Goal: Transaction & Acquisition: Obtain resource

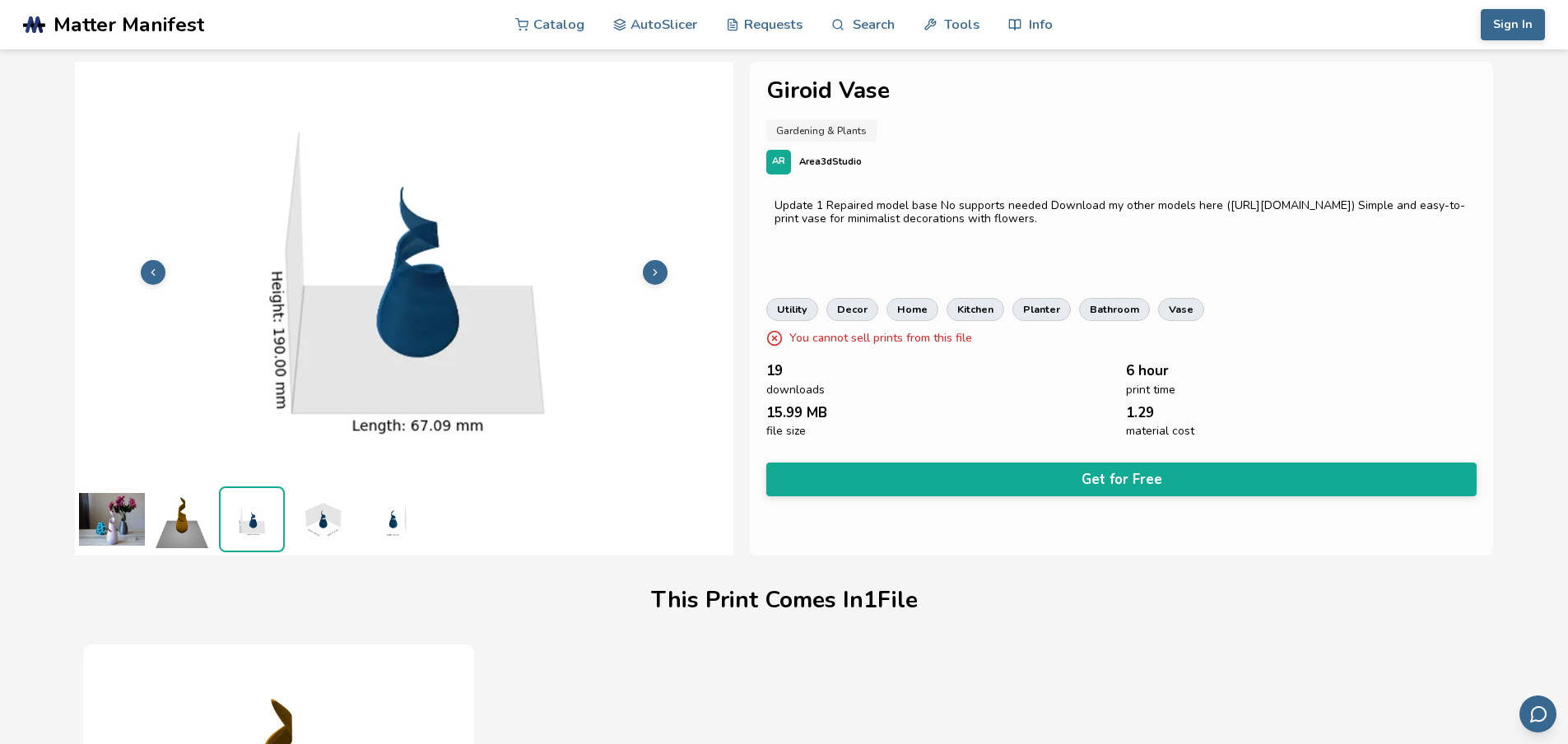
scroll to position [1, 0]
click at [111, 538] on img at bounding box center [112, 518] width 66 height 66
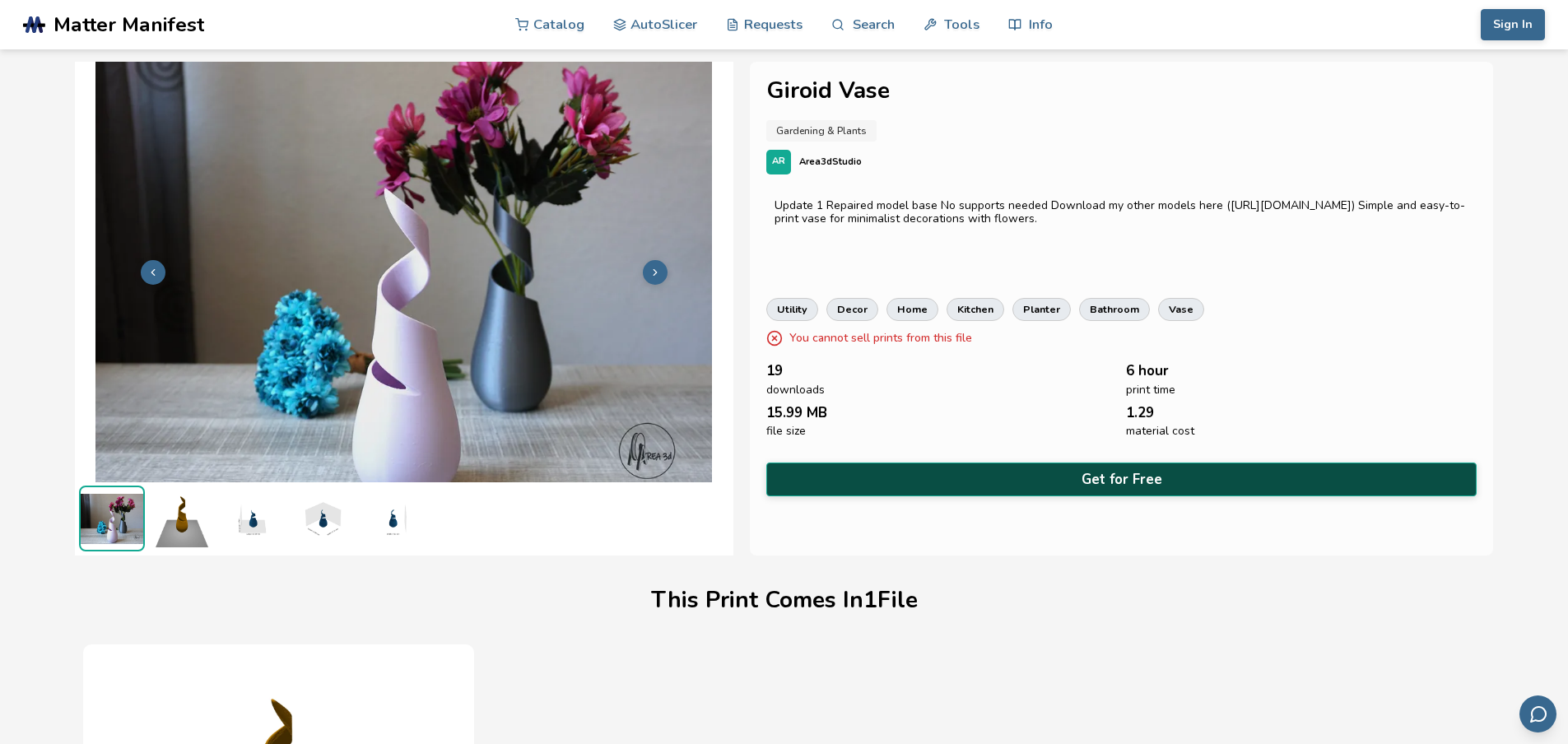
click at [1079, 486] on button "Get for Free" at bounding box center [1122, 479] width 712 height 33
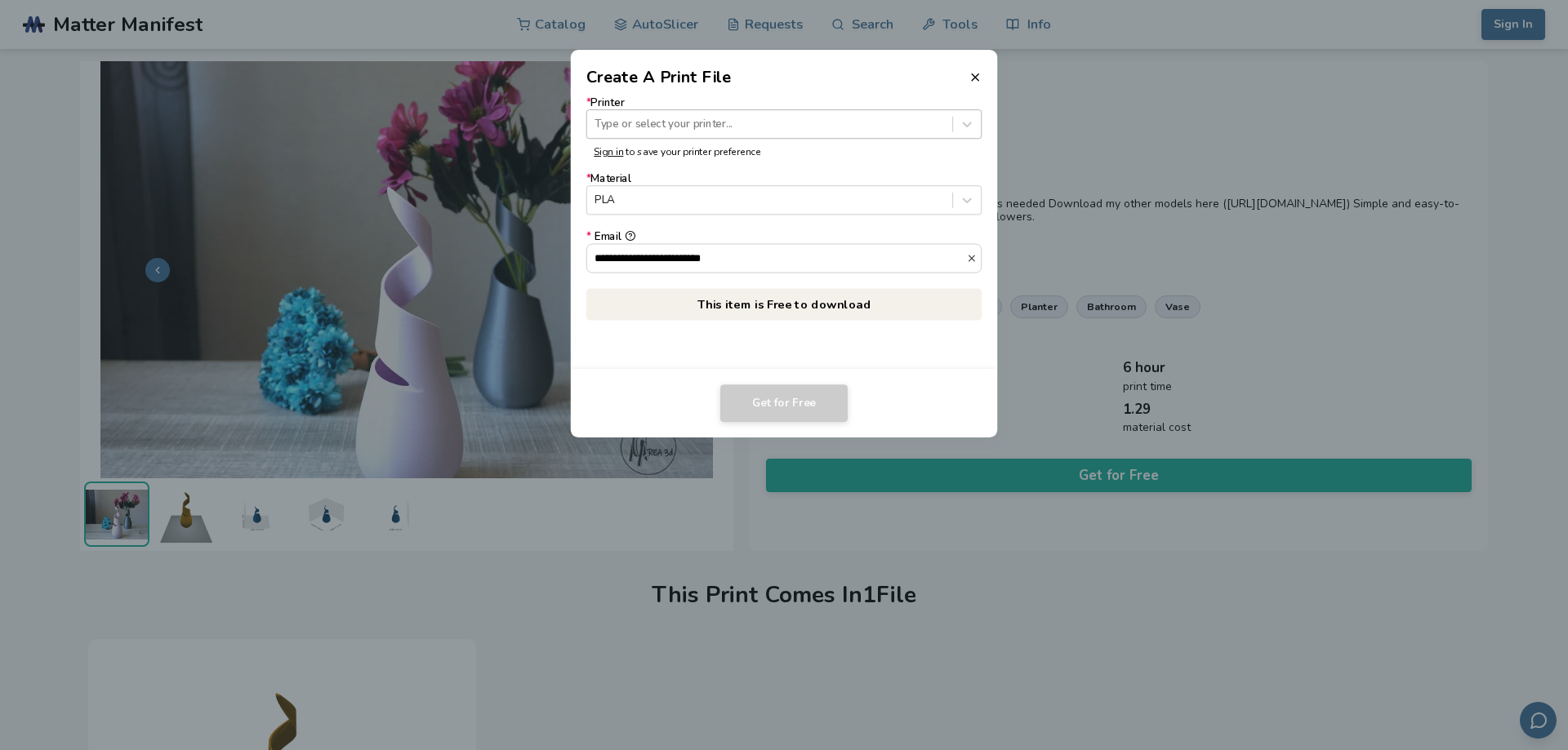
click at [817, 133] on div "Type or select your printer..." at bounding box center [769, 124] width 365 height 22
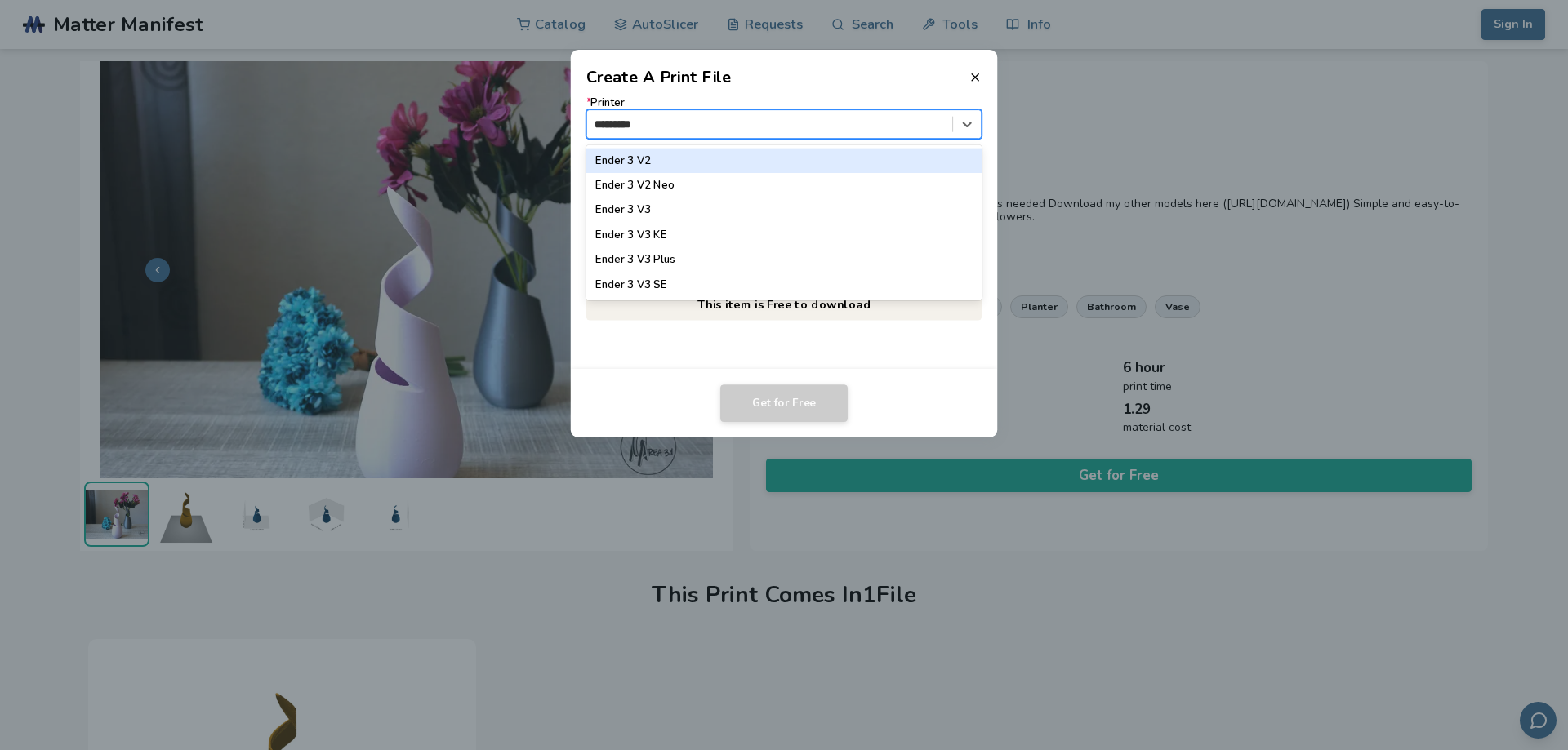
type input "**********"
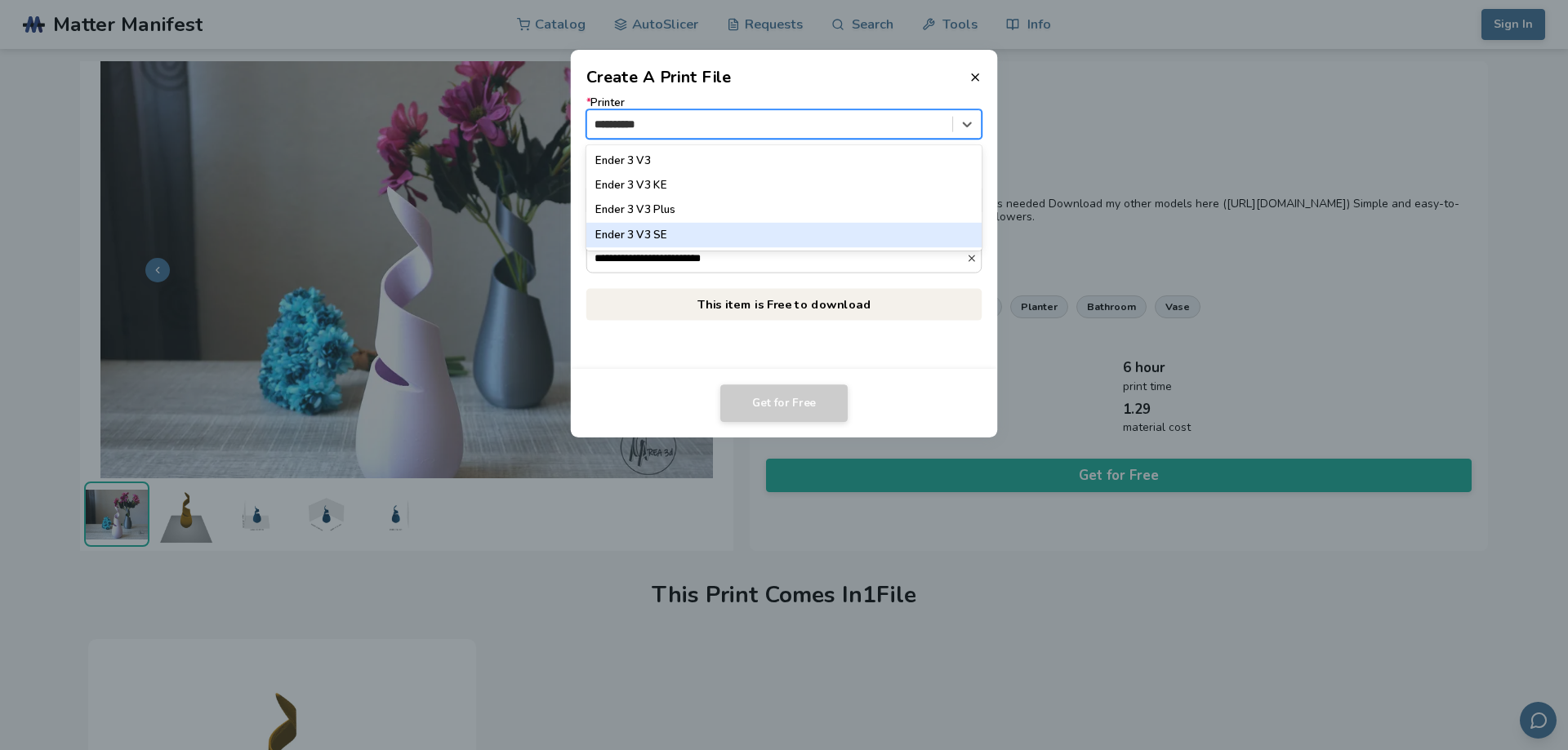
click at [715, 235] on div "Ender 3 V3 SE" at bounding box center [784, 235] width 396 height 25
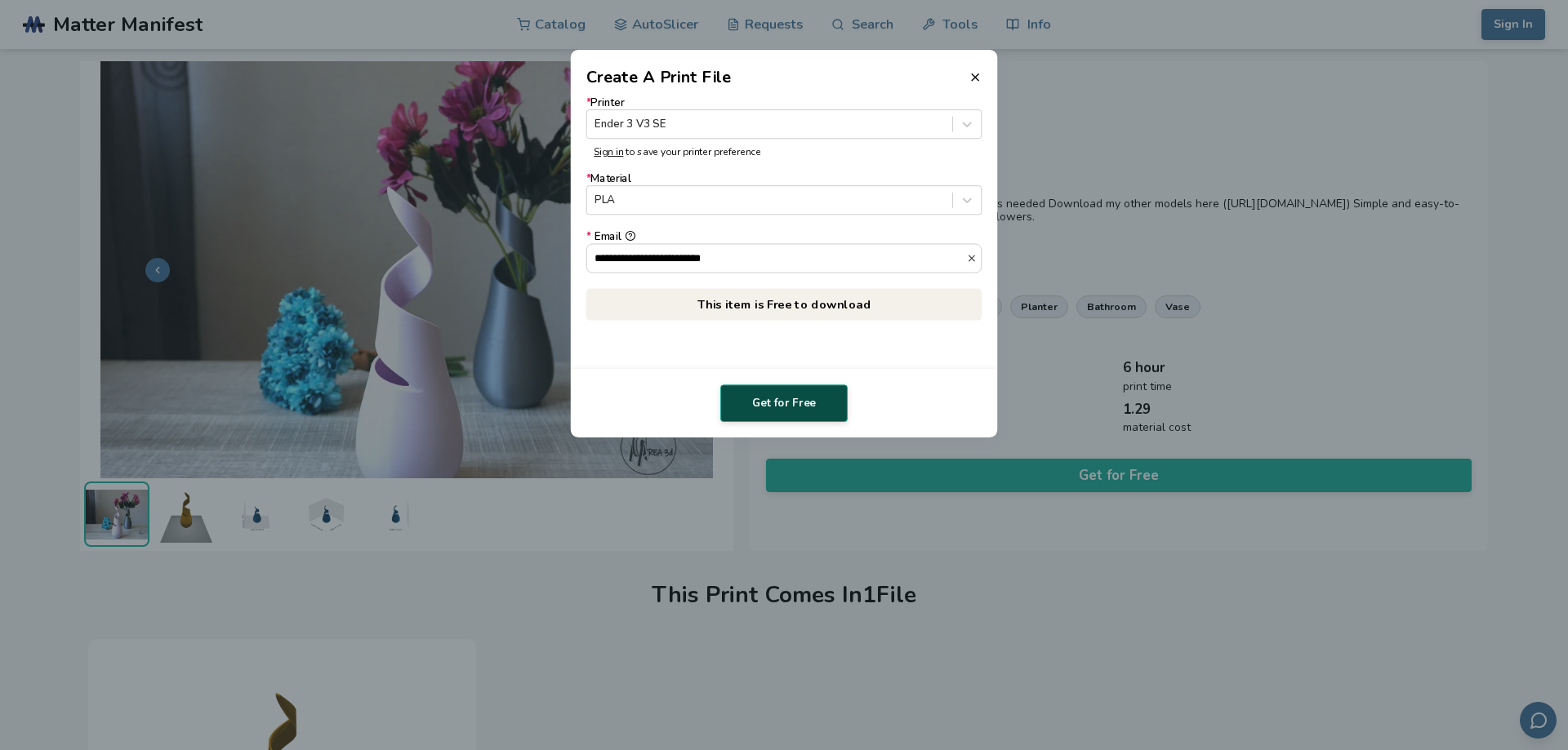
click at [784, 404] on button "Get for Free" at bounding box center [784, 403] width 128 height 38
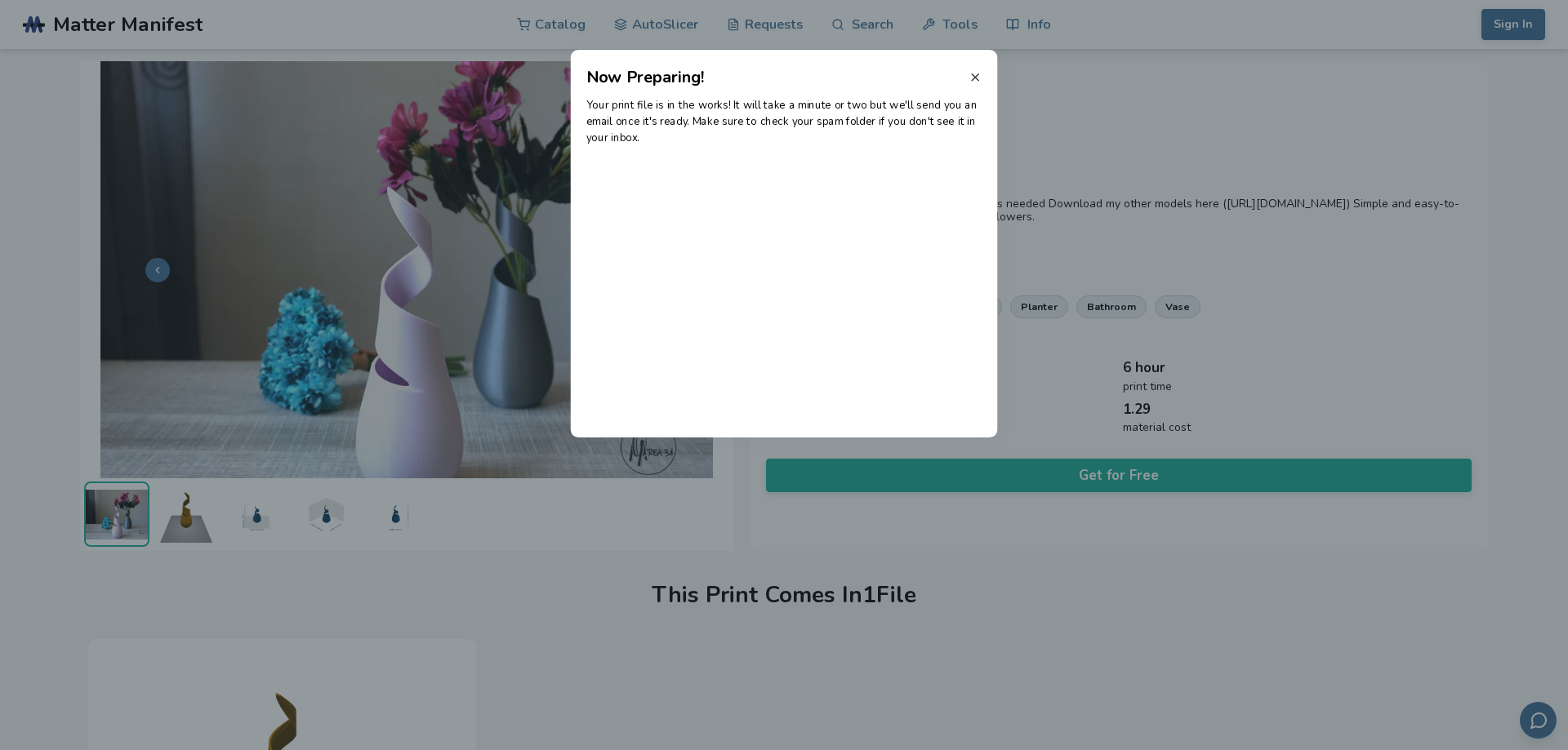
click at [974, 78] on line at bounding box center [975, 78] width 7 height 7
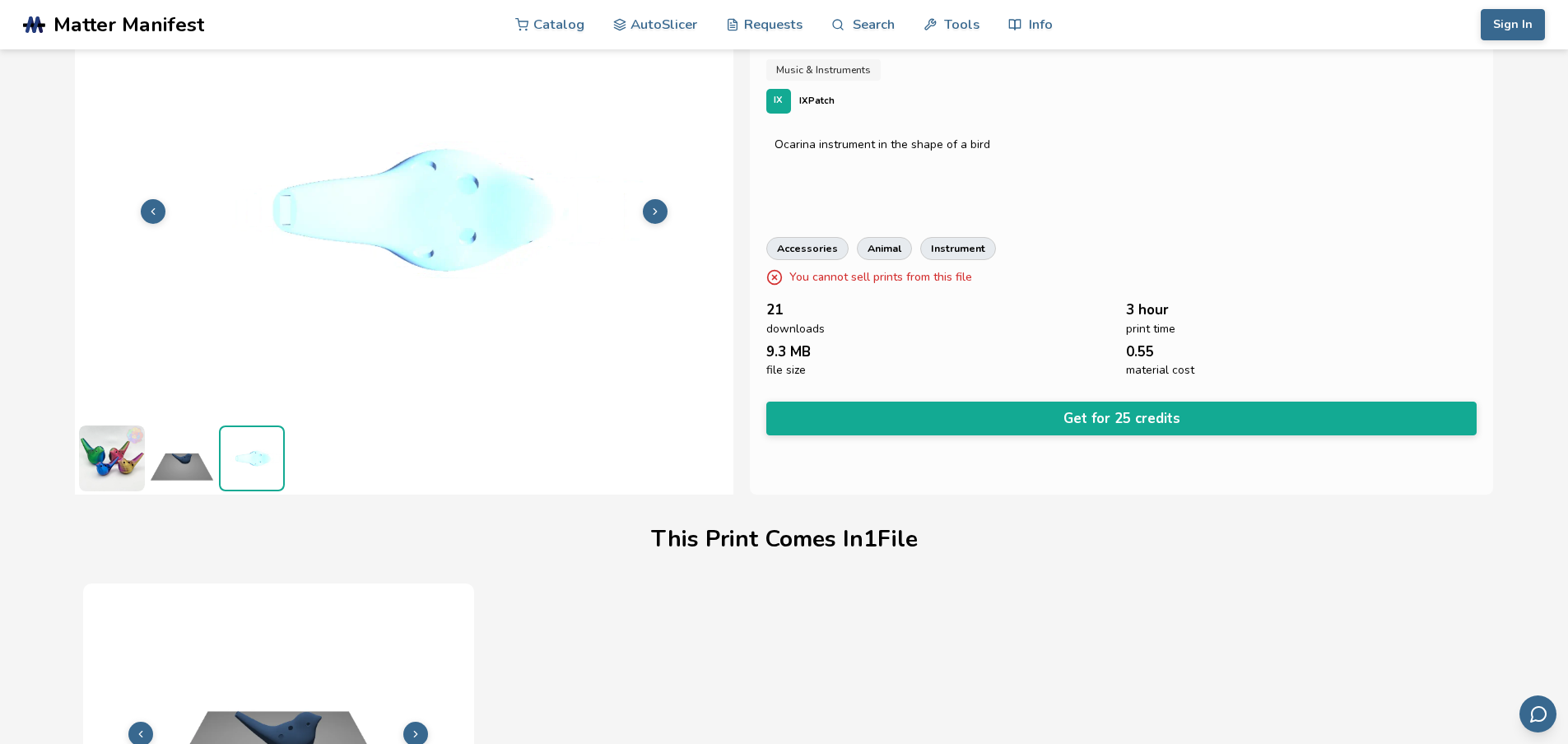
click at [183, 459] on img at bounding box center [181, 458] width 66 height 66
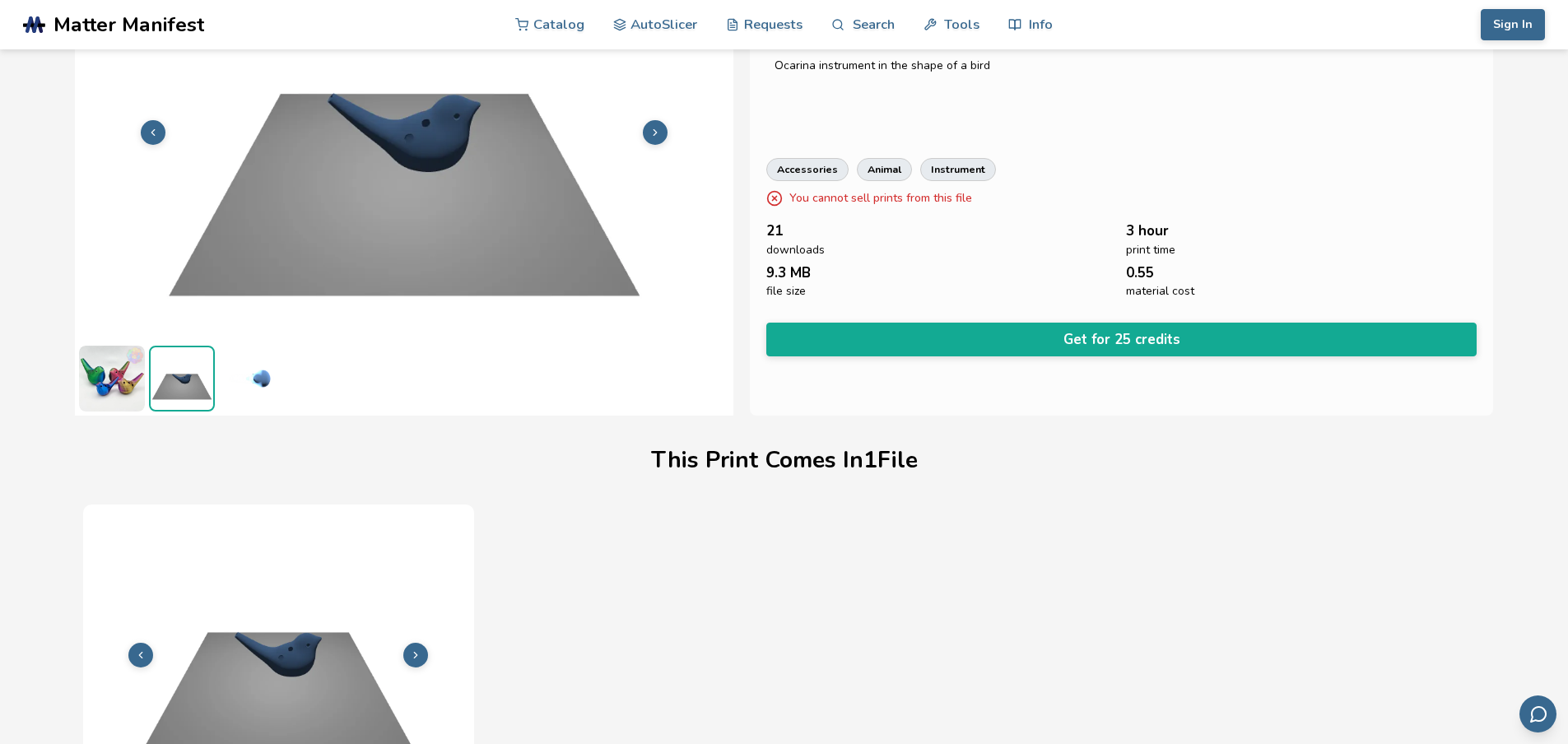
scroll to position [165, 0]
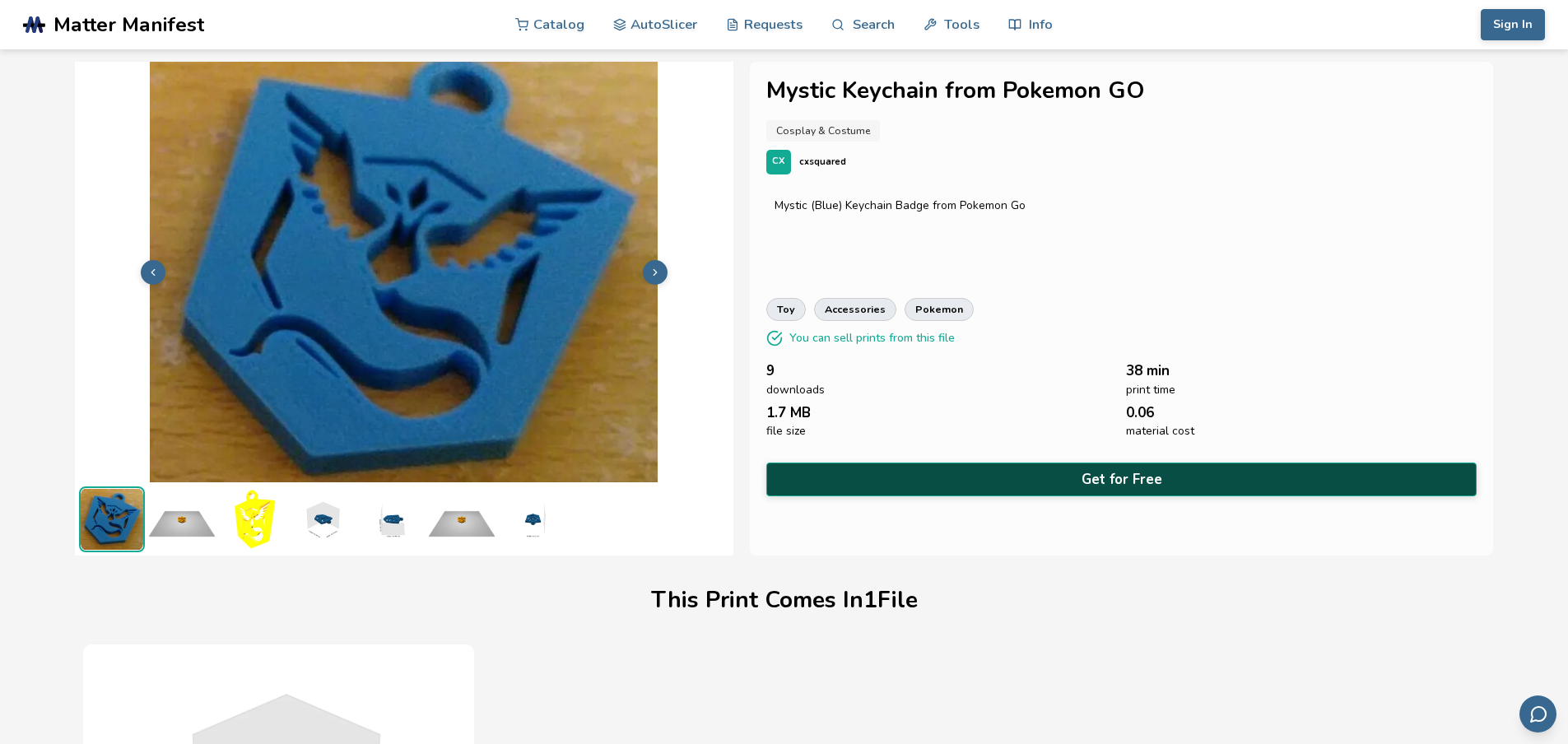
click at [1057, 485] on button "Get for Free" at bounding box center [1122, 479] width 712 height 33
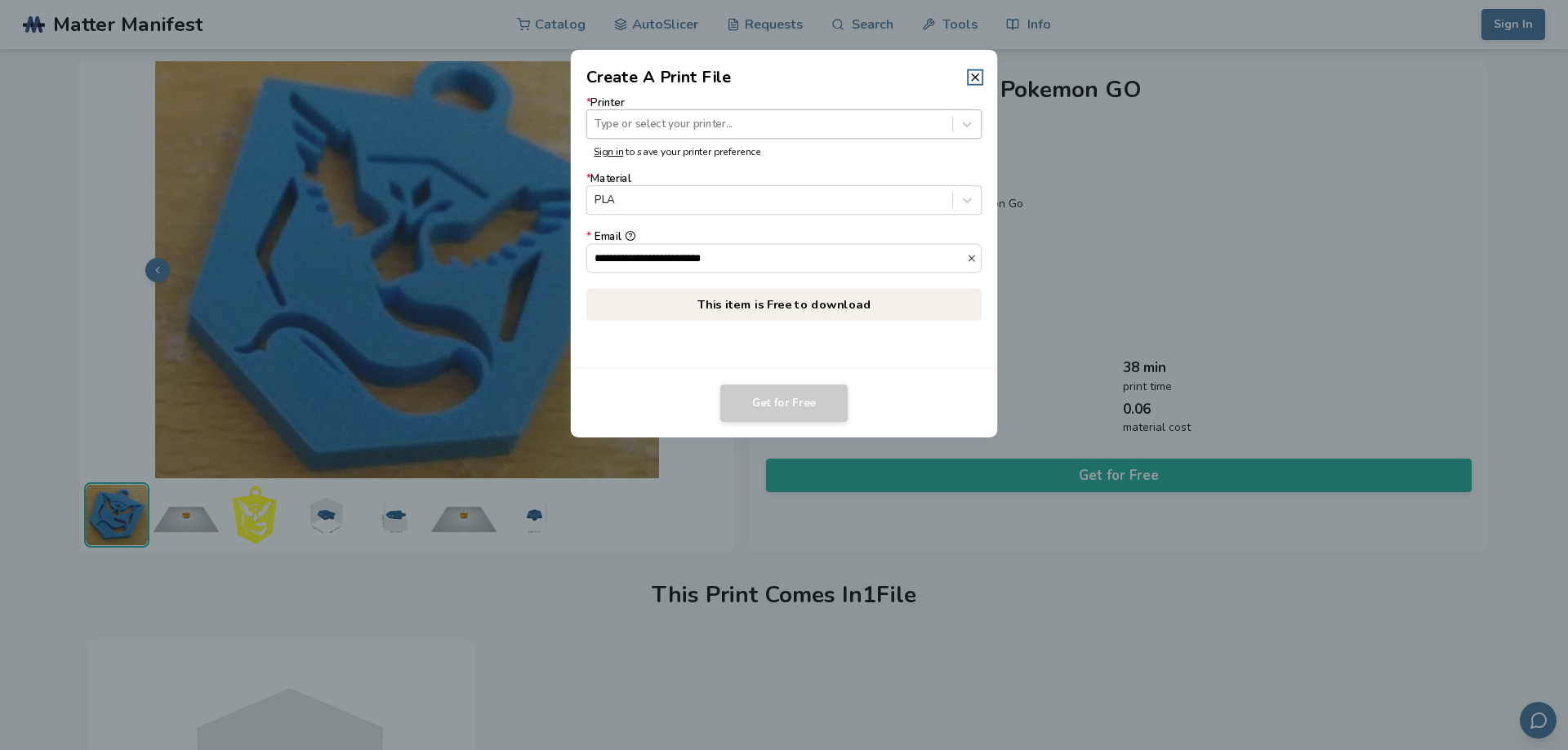
click at [706, 125] on div at bounding box center [768, 124] width 349 height 15
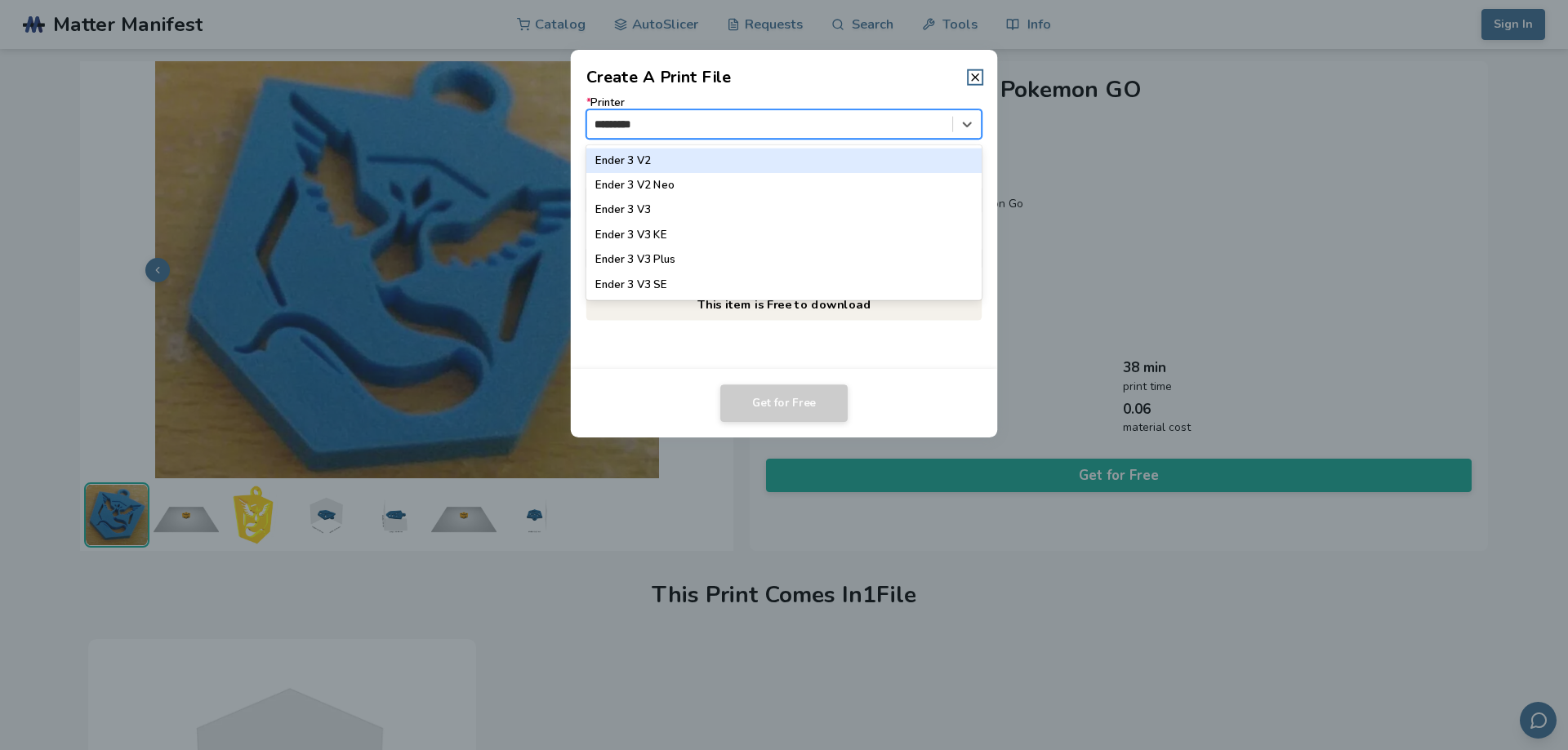
type input "**********"
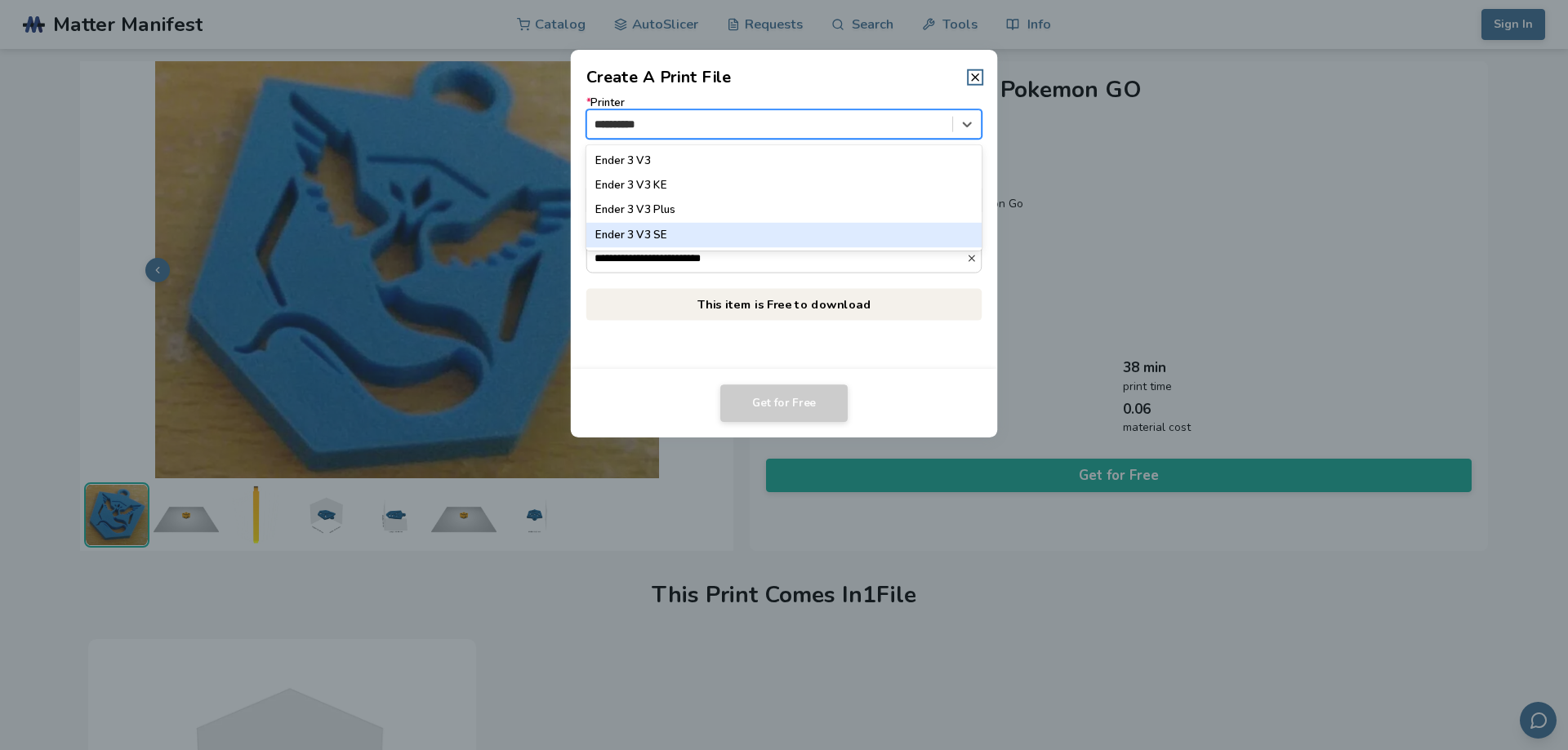
click at [697, 235] on div "Ender 3 V3 SE" at bounding box center [784, 235] width 396 height 25
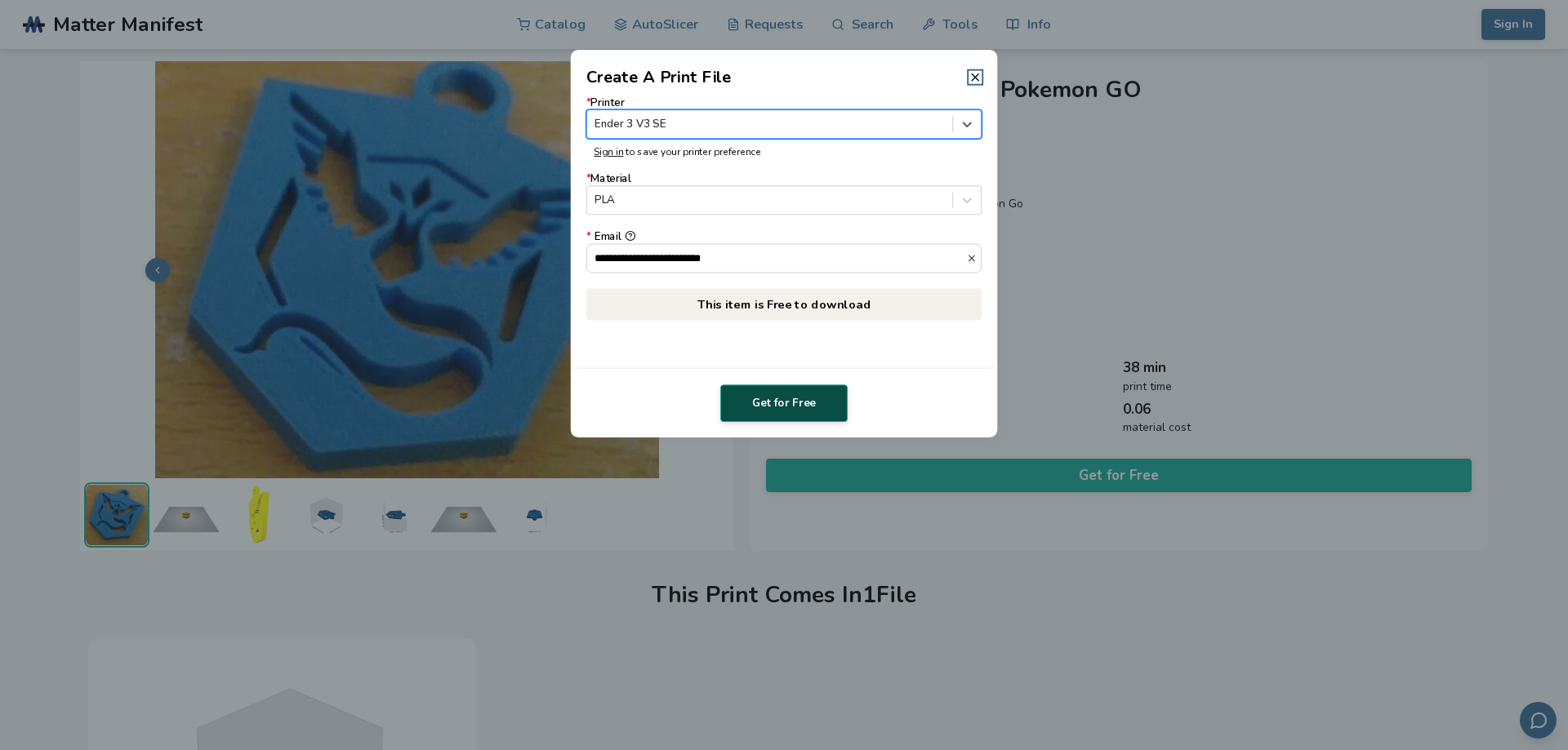
click at [765, 406] on button "Get for Free" at bounding box center [784, 403] width 128 height 38
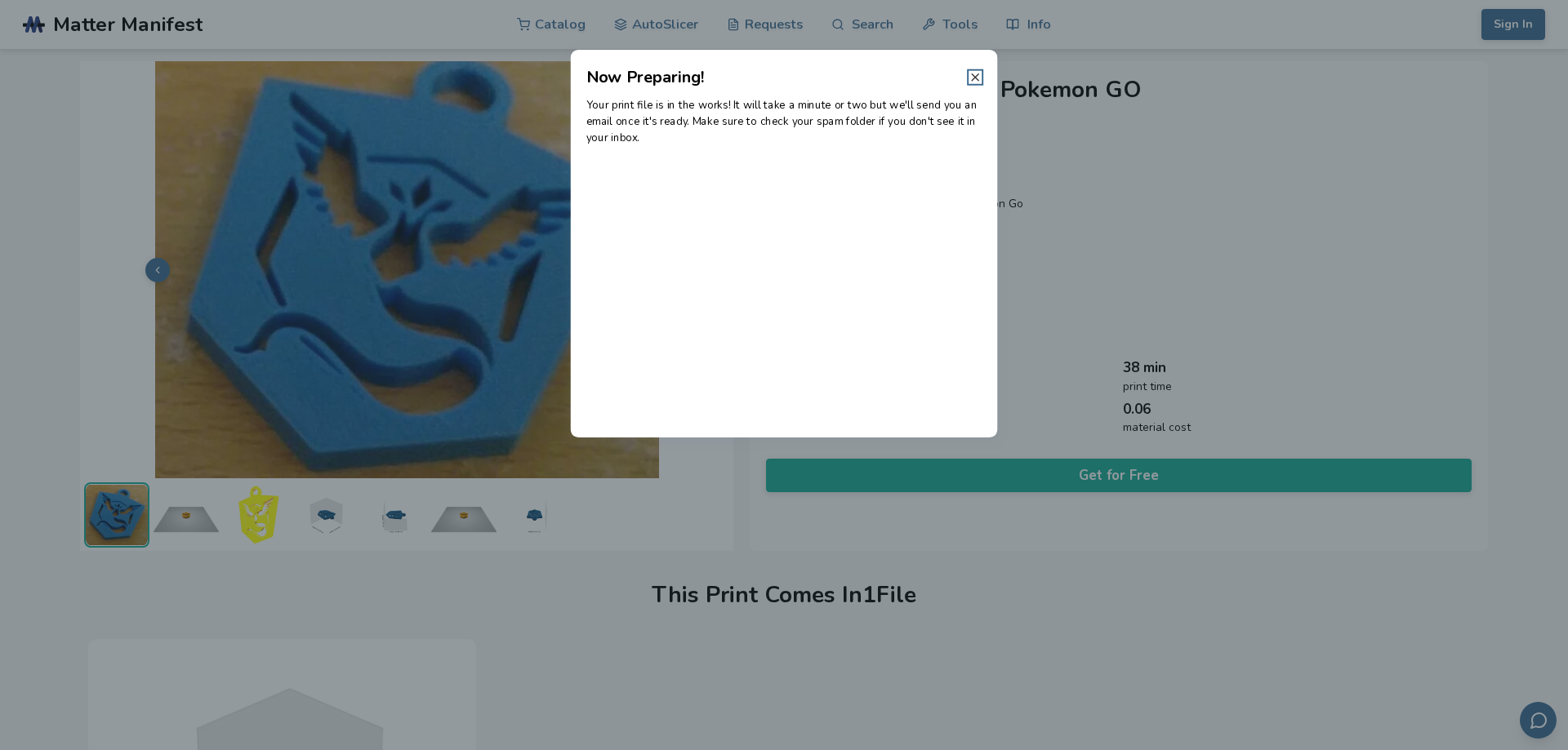
click at [969, 78] on icon at bounding box center [975, 78] width 13 height 13
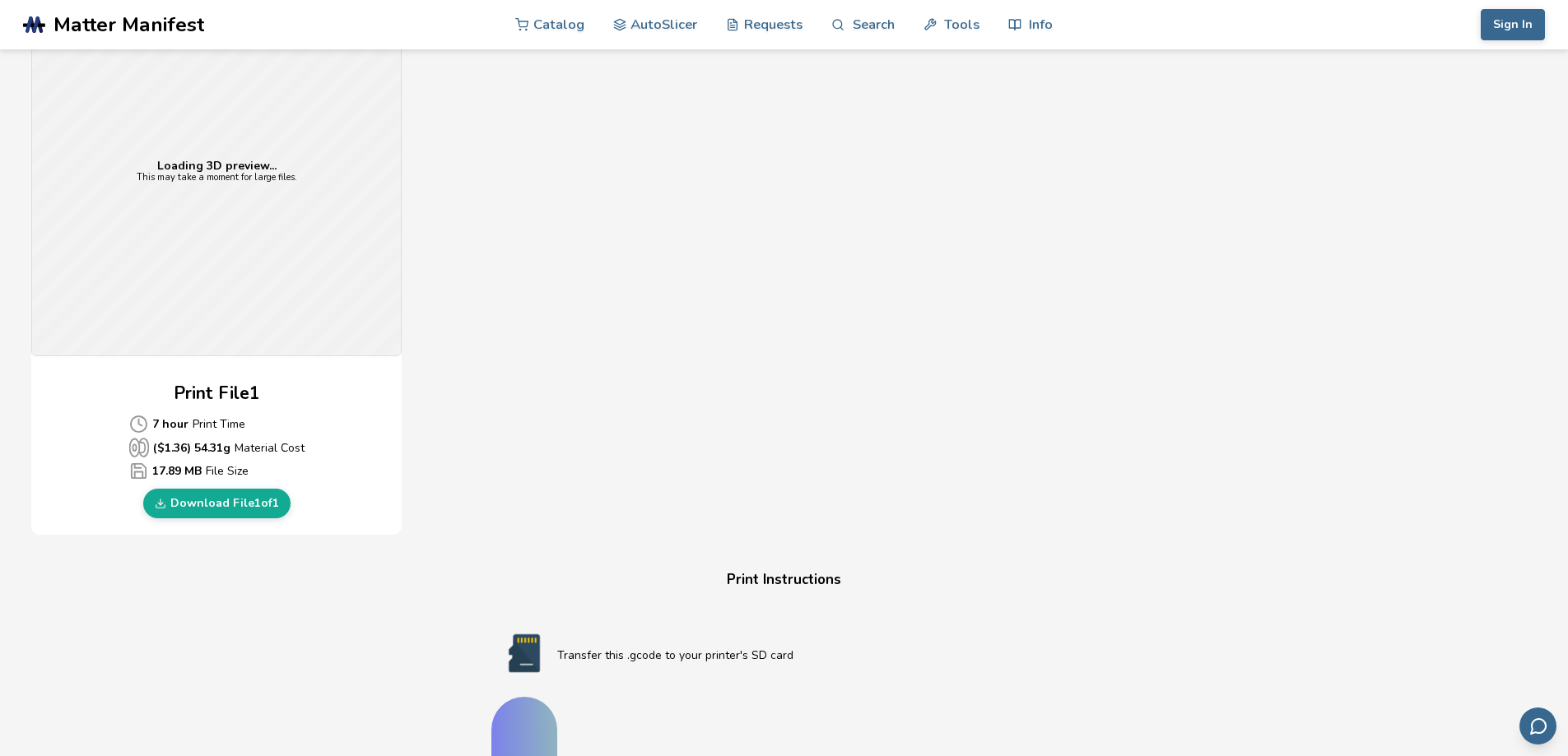
scroll to position [576, 0]
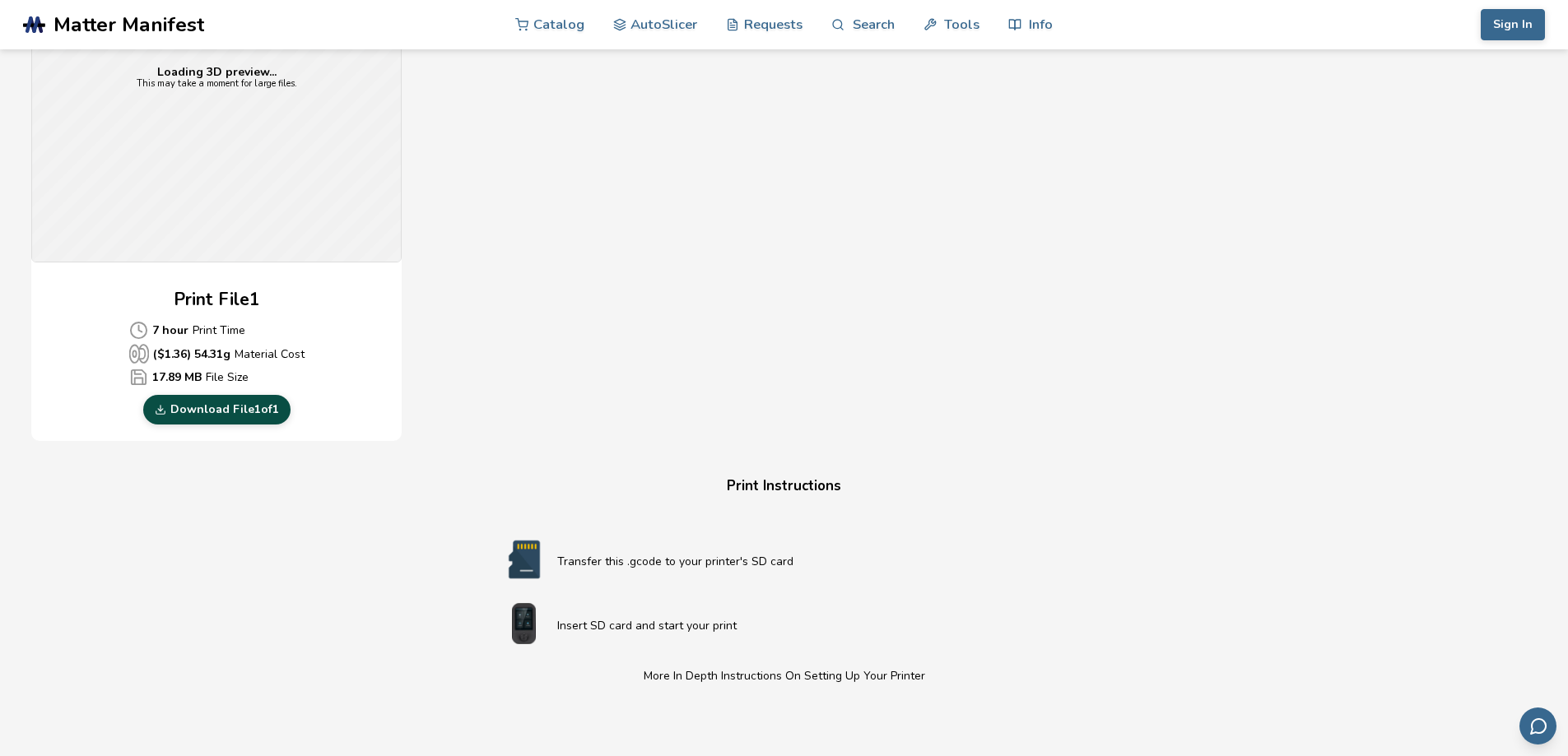
click at [216, 409] on link "Download File 1 of 1" at bounding box center [217, 409] width 147 height 30
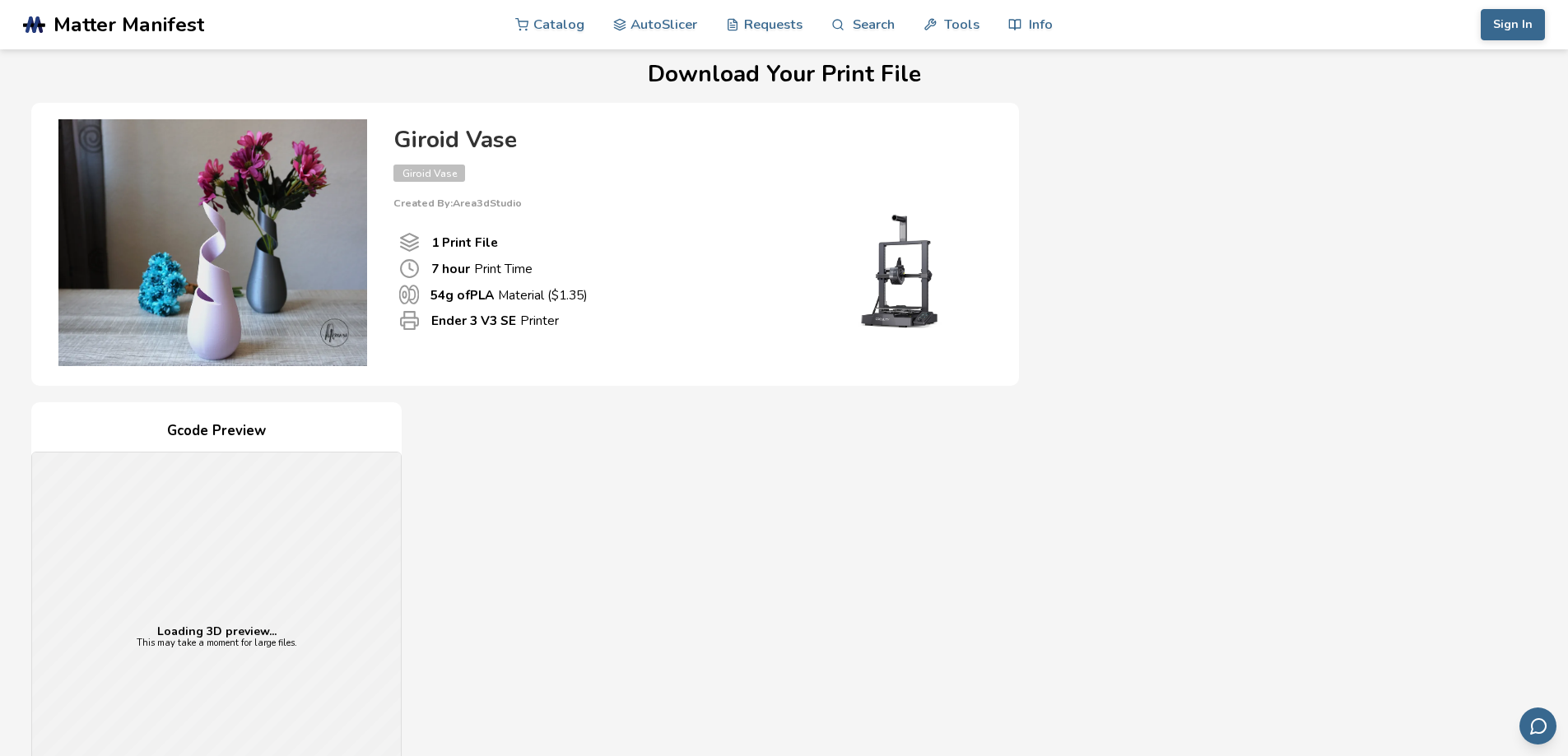
scroll to position [0, 0]
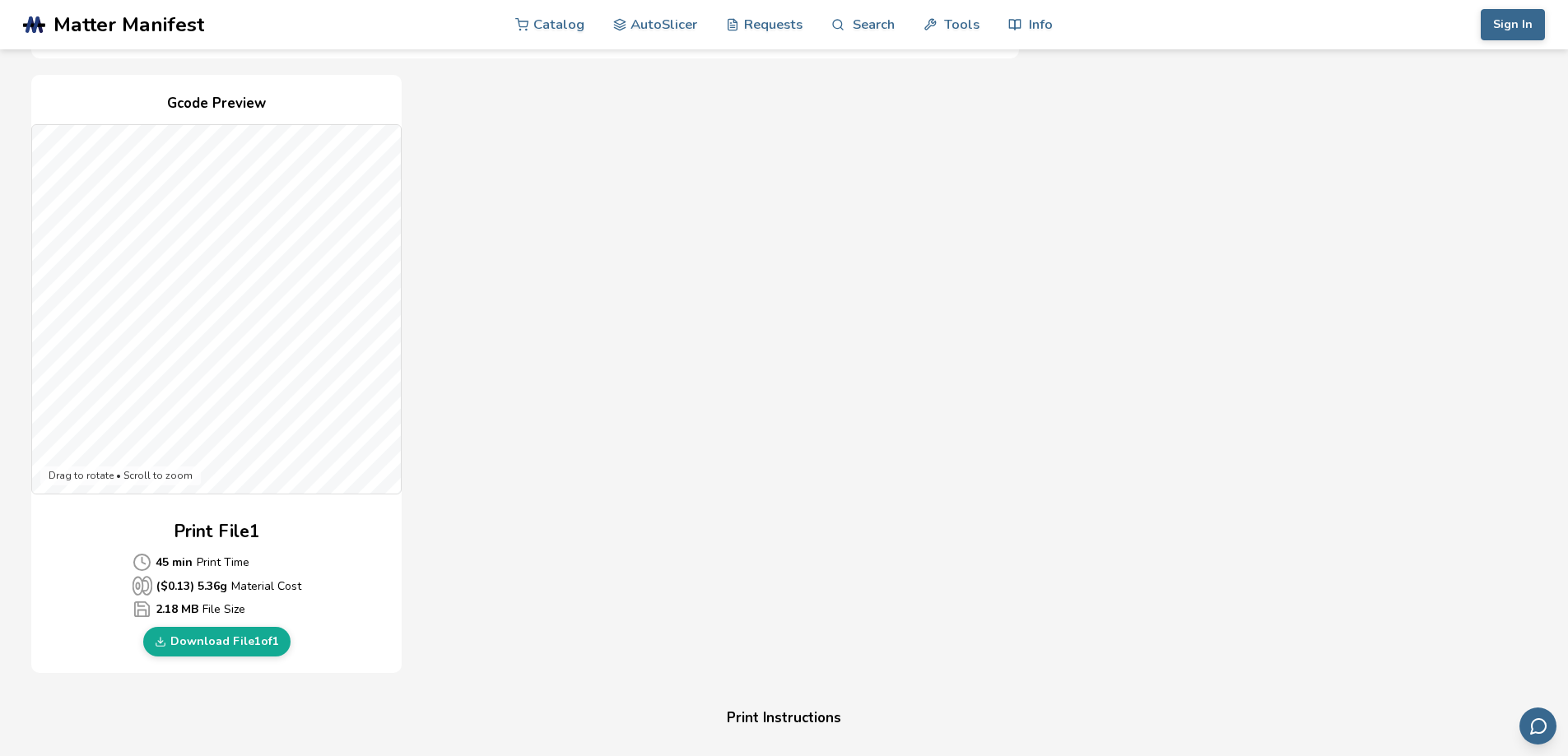
scroll to position [494, 0]
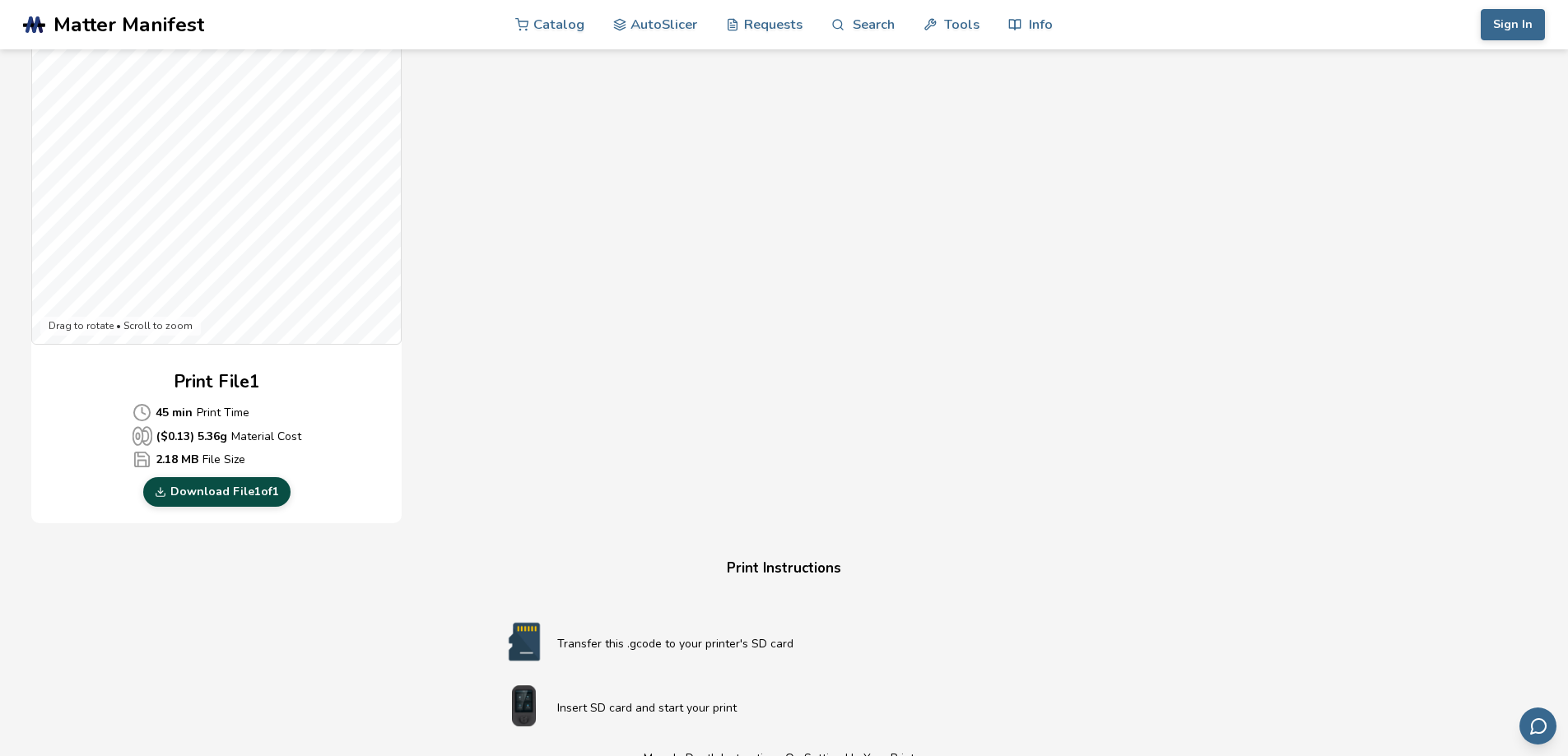
click at [198, 494] on link "Download File 1 of 1" at bounding box center [217, 491] width 147 height 30
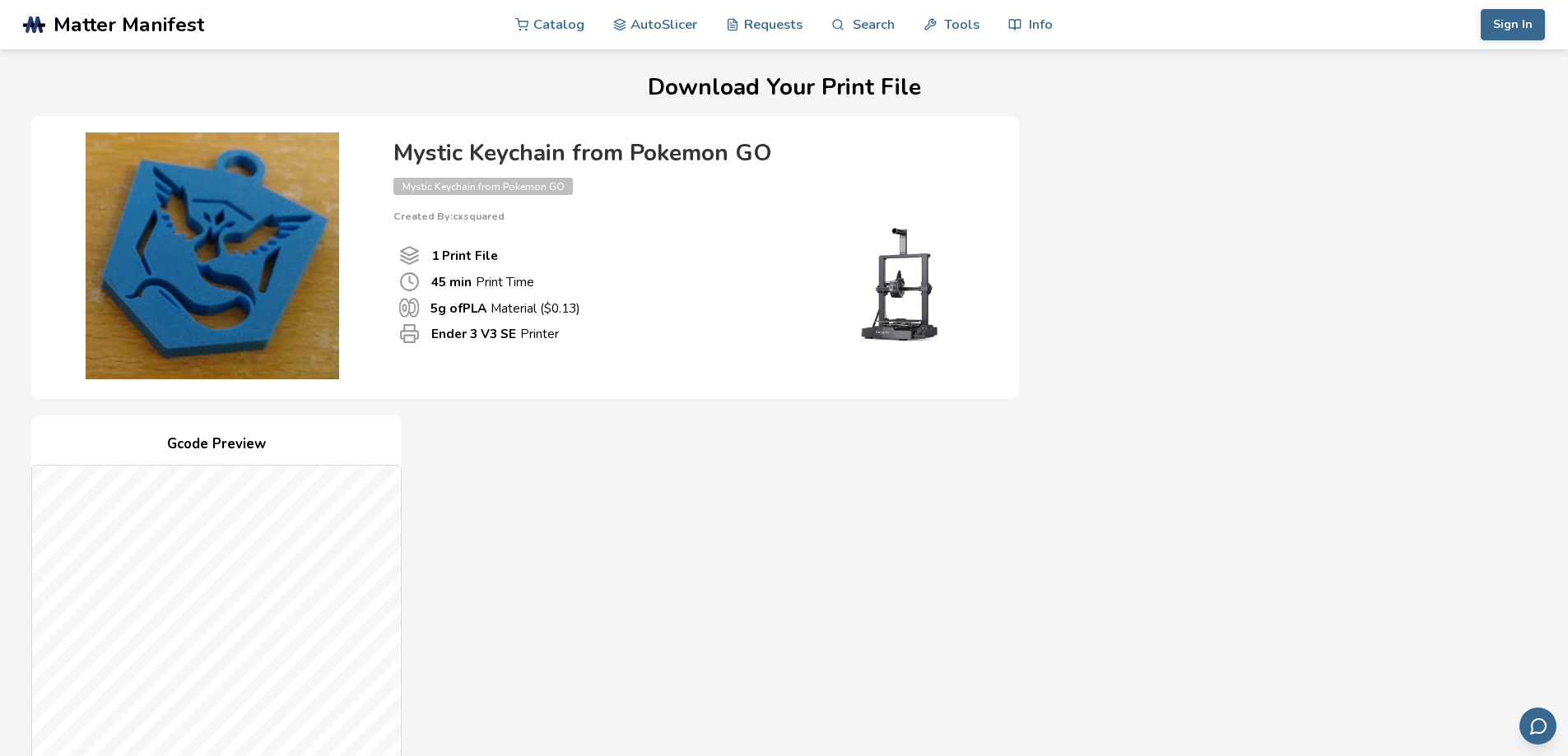
scroll to position [0, 0]
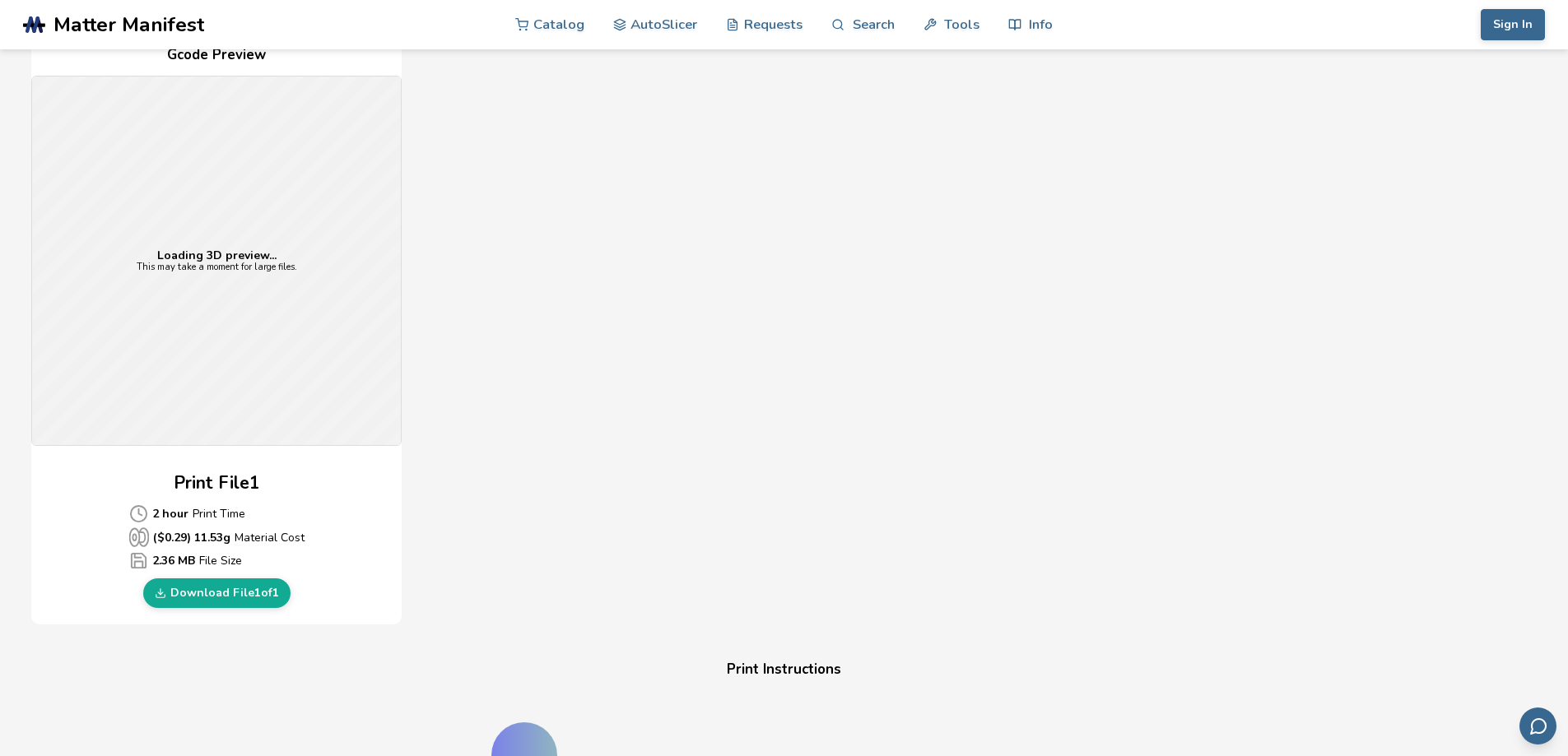
scroll to position [411, 0]
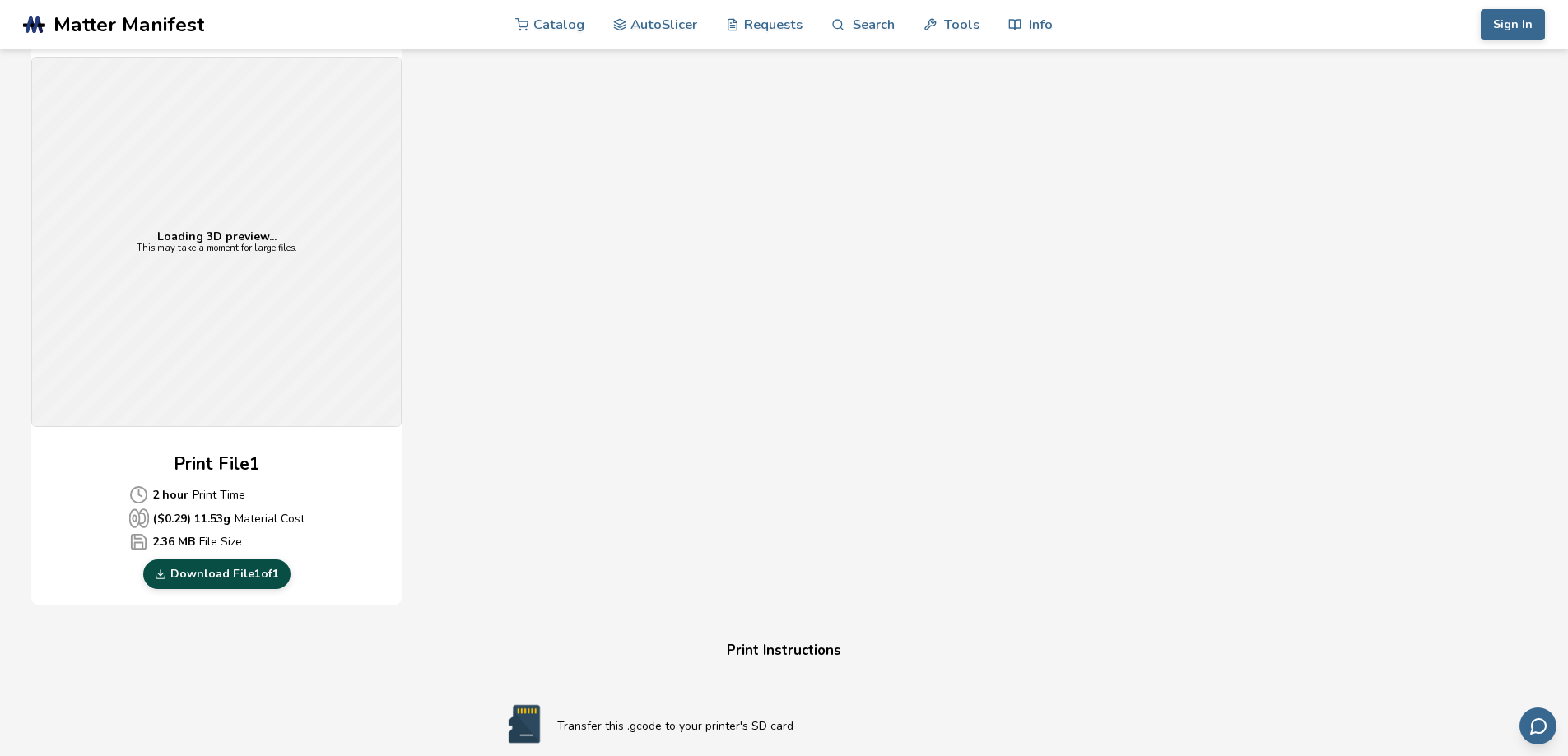
click at [213, 568] on link "Download File 1 of 1" at bounding box center [217, 574] width 147 height 30
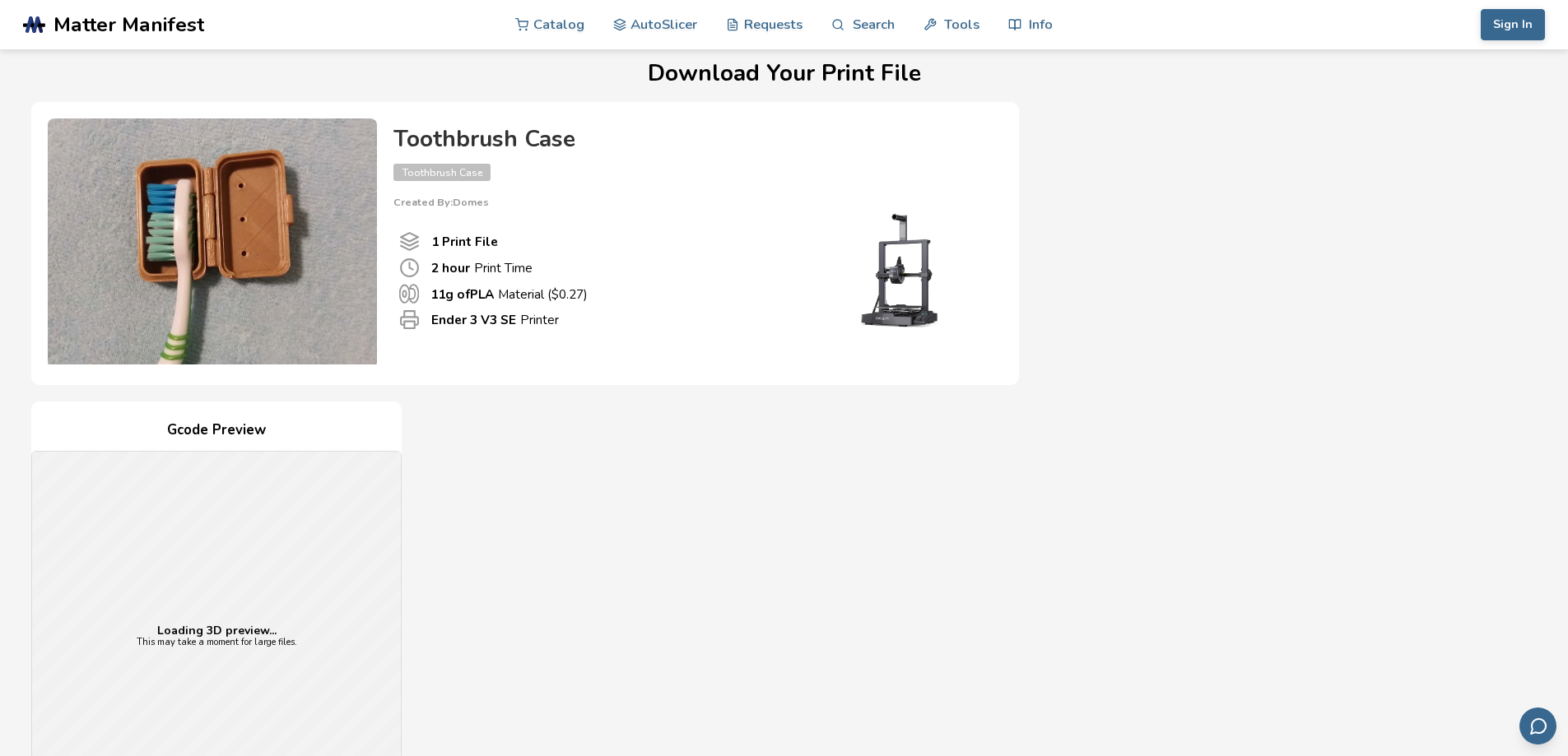
scroll to position [0, 0]
